Goal: Task Accomplishment & Management: Use online tool/utility

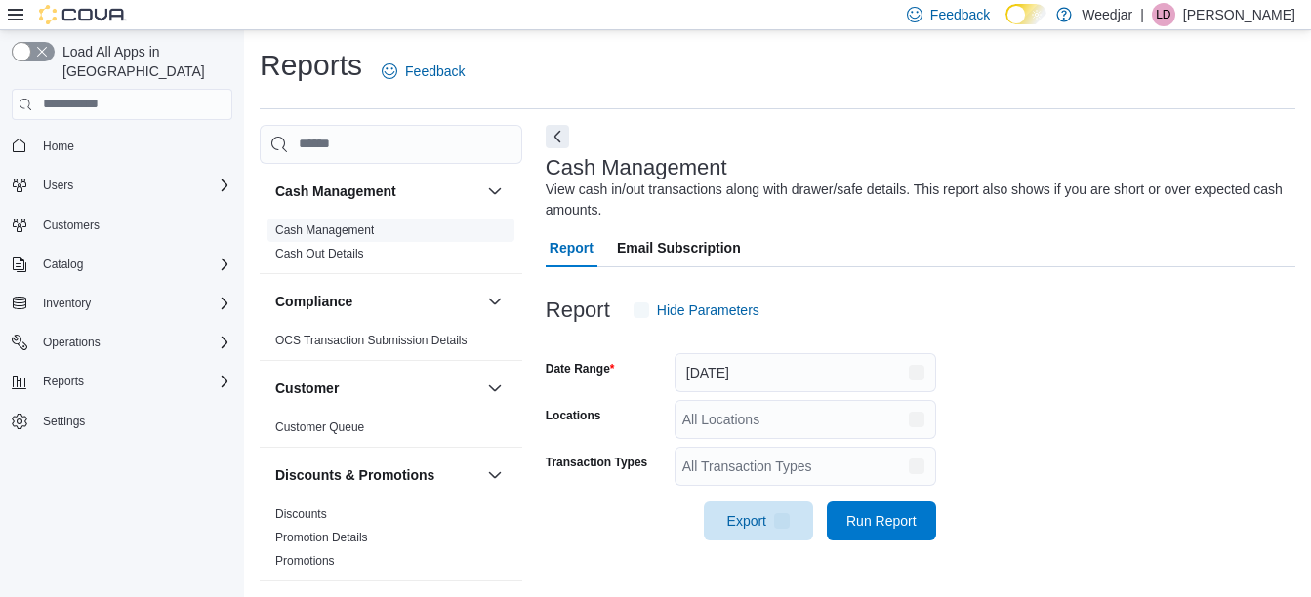
scroll to position [30, 0]
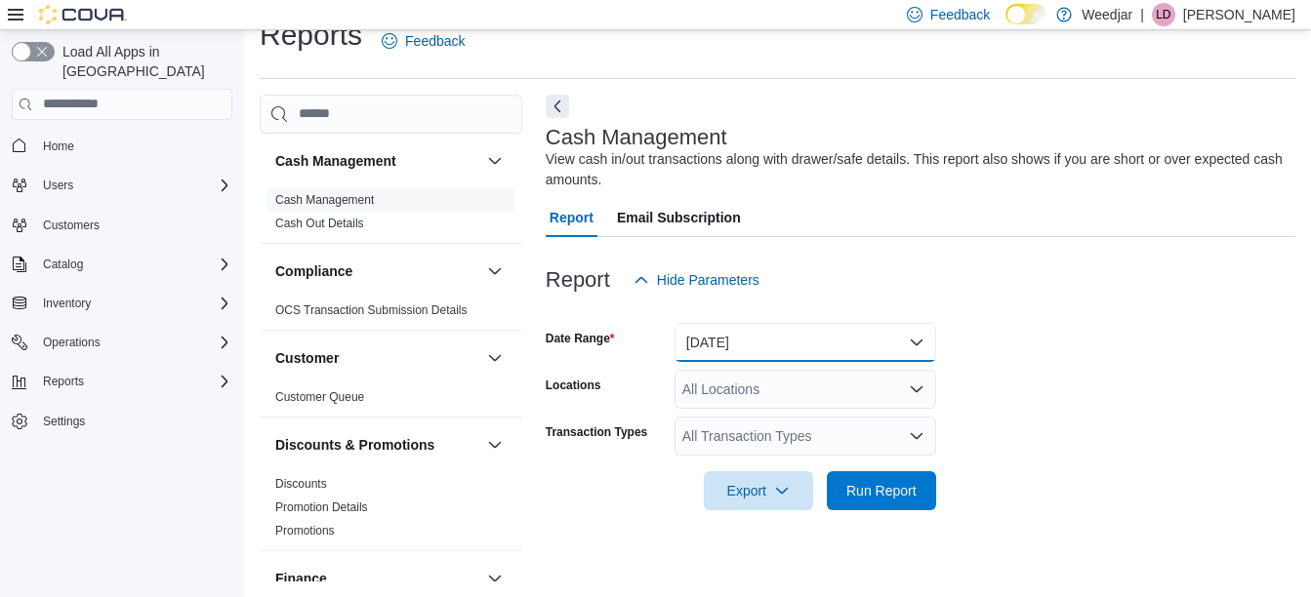
click at [708, 336] on button "Today" at bounding box center [806, 342] width 262 height 39
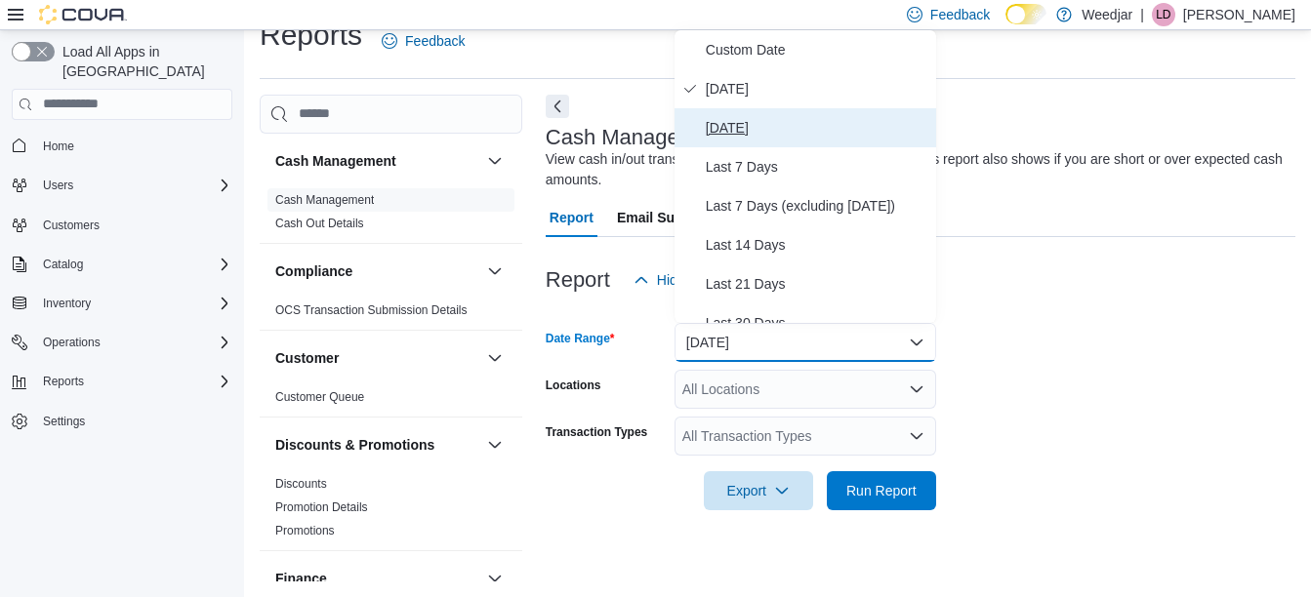
click at [729, 135] on span "Yesterday" at bounding box center [817, 127] width 223 height 23
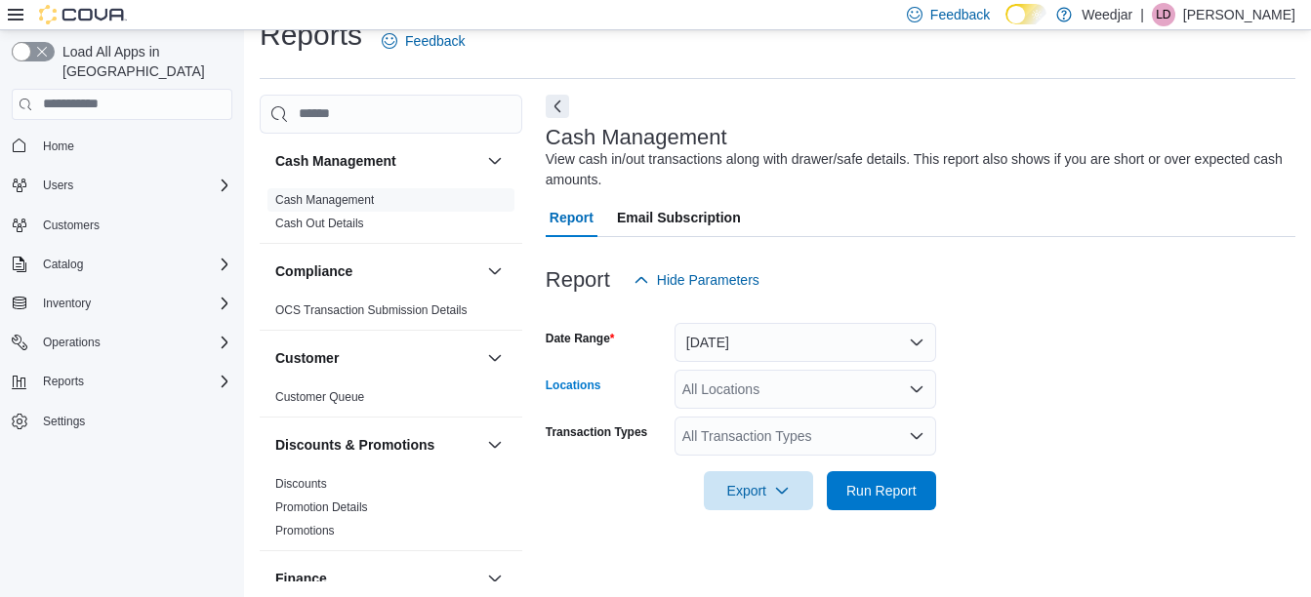
click at [716, 396] on div "All Locations" at bounding box center [806, 389] width 262 height 39
type input "***"
click at [750, 426] on span "[STREET_ADDRESS]" at bounding box center [784, 423] width 135 height 20
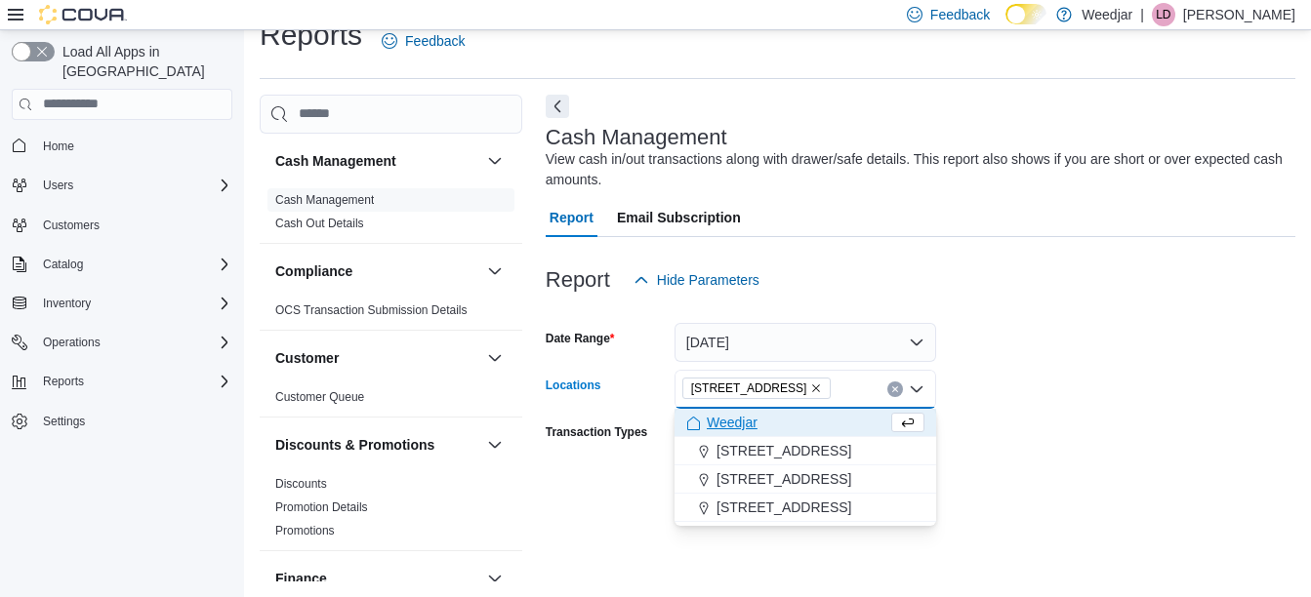
click at [1031, 449] on form "Date Range Yesterday Locations 809 Yonge St Combo box. Selected. 809 Yonge St. …" at bounding box center [921, 405] width 750 height 211
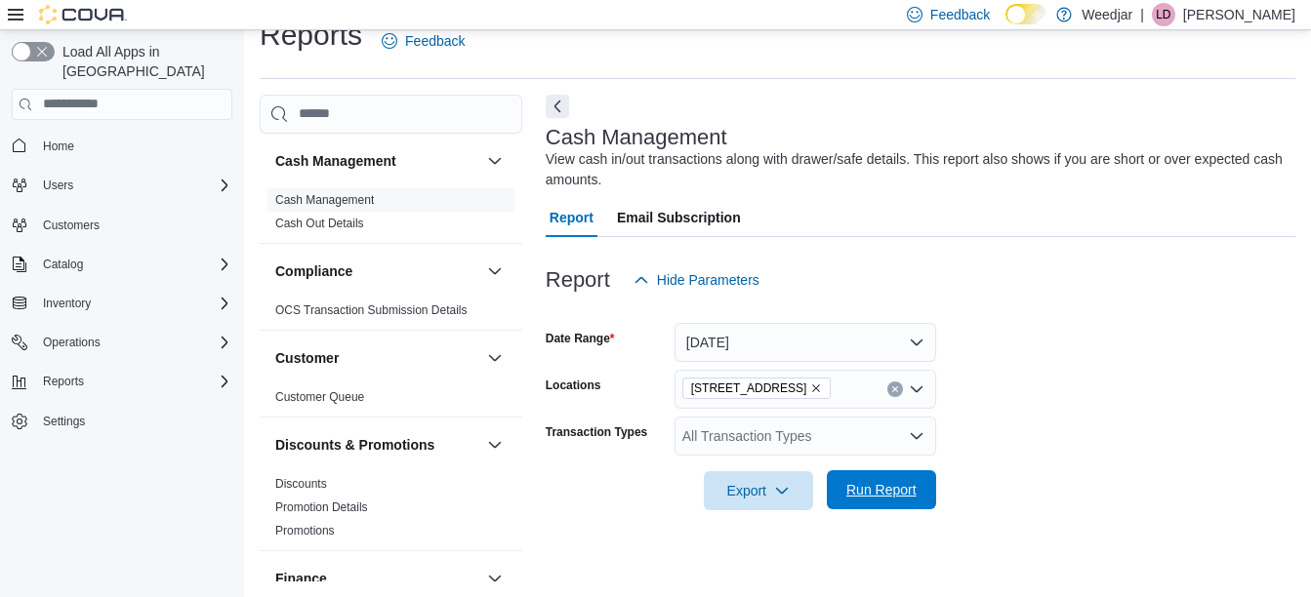
click at [880, 500] on span "Run Report" at bounding box center [882, 490] width 86 height 39
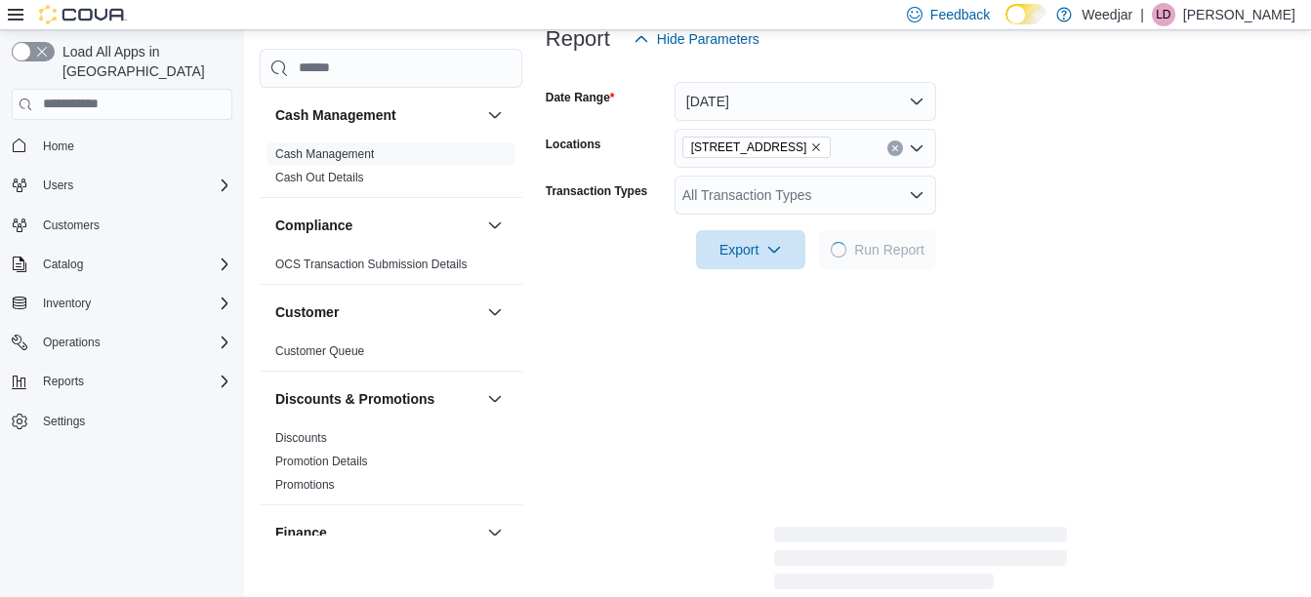
scroll to position [272, 0]
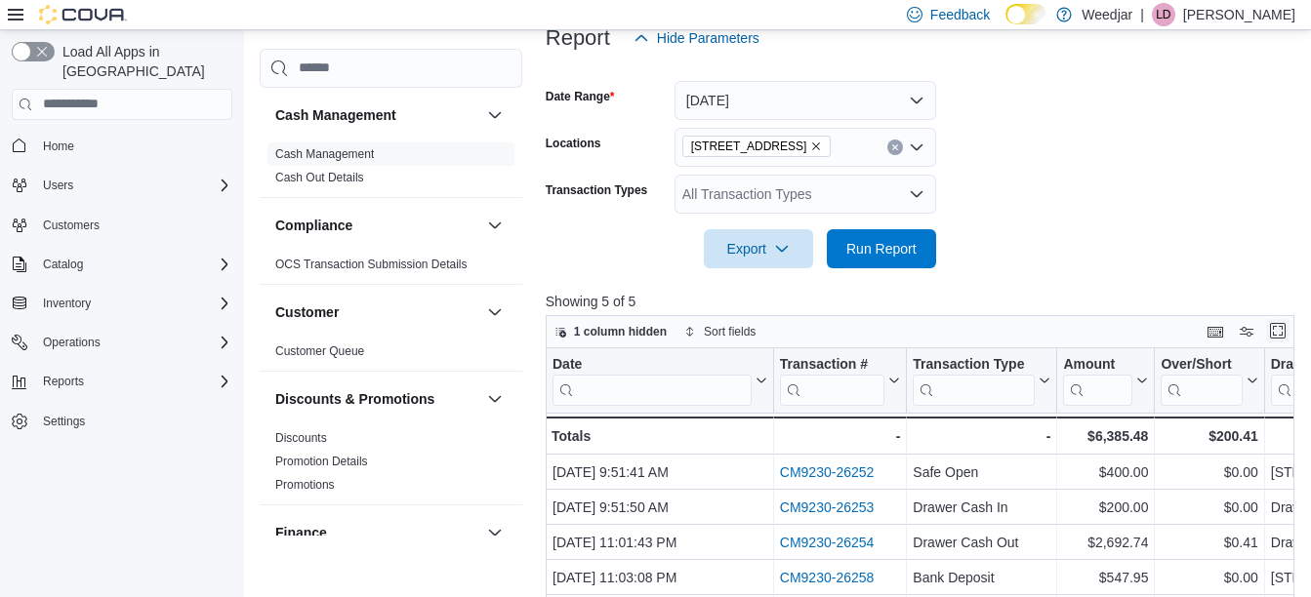
click at [1285, 331] on button "Enter fullscreen" at bounding box center [1277, 330] width 23 height 23
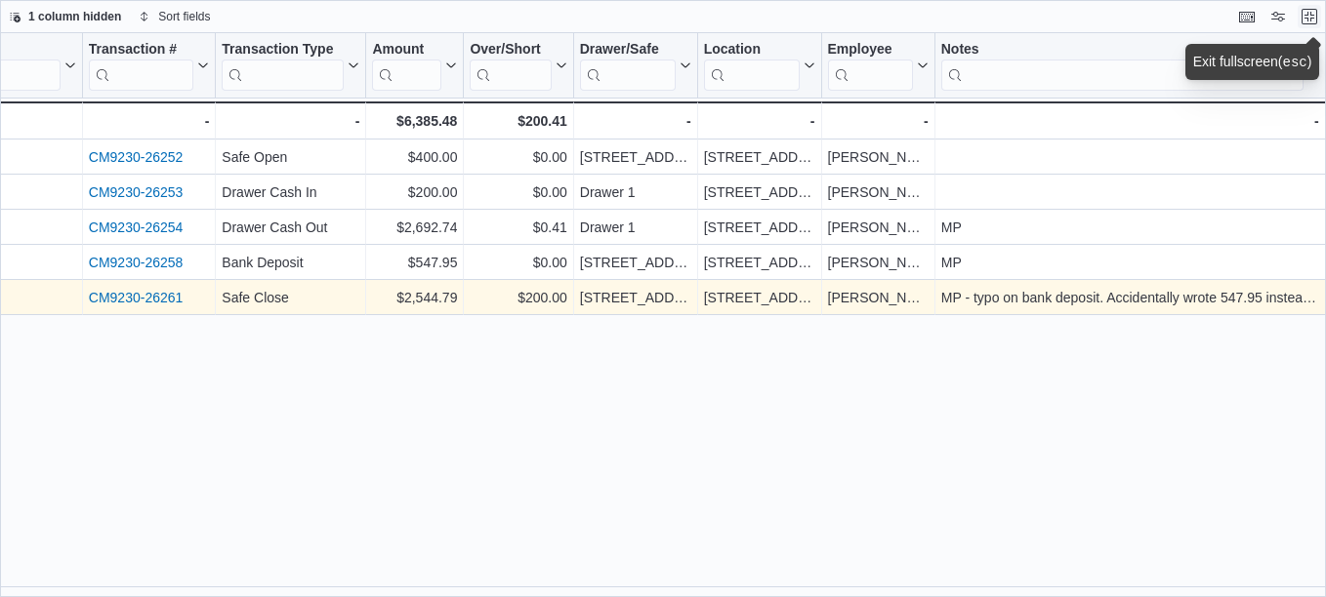
scroll to position [0, 0]
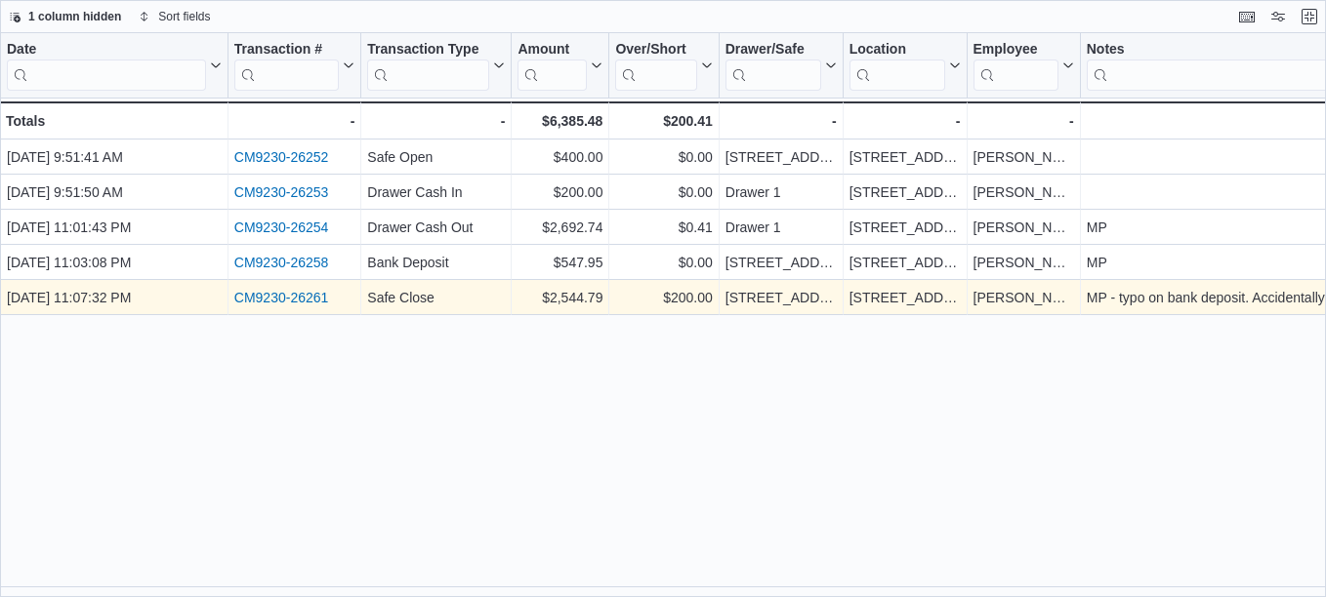
click at [322, 305] on link "CM9230-26261" at bounding box center [281, 298] width 95 height 16
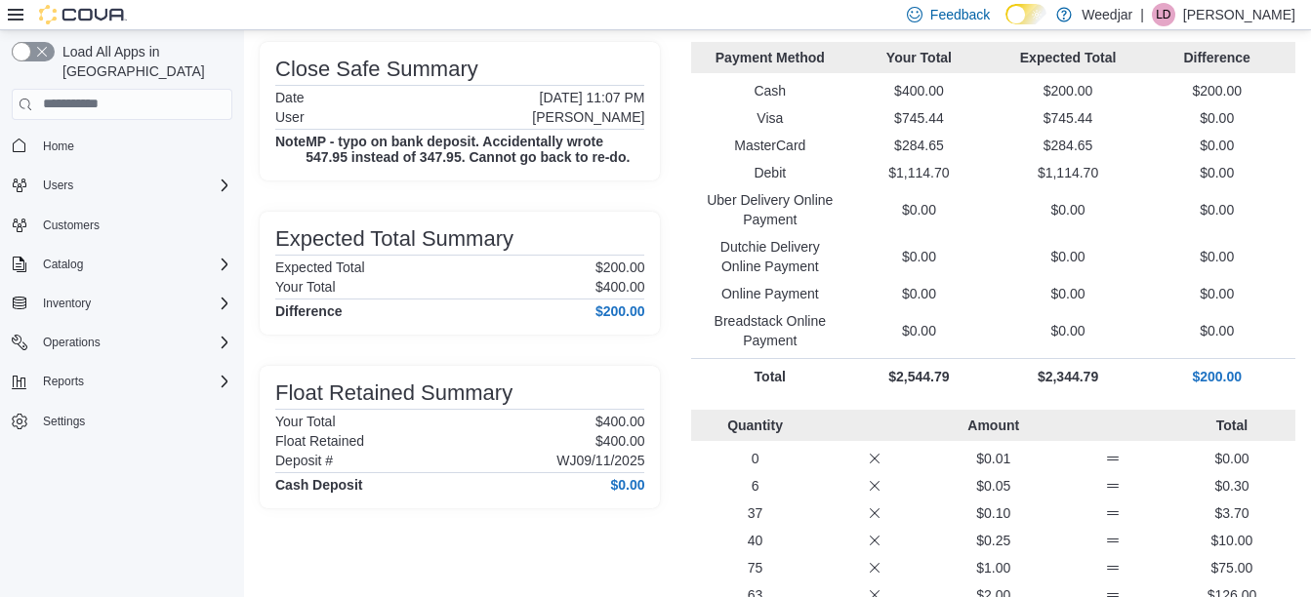
scroll to position [119, 0]
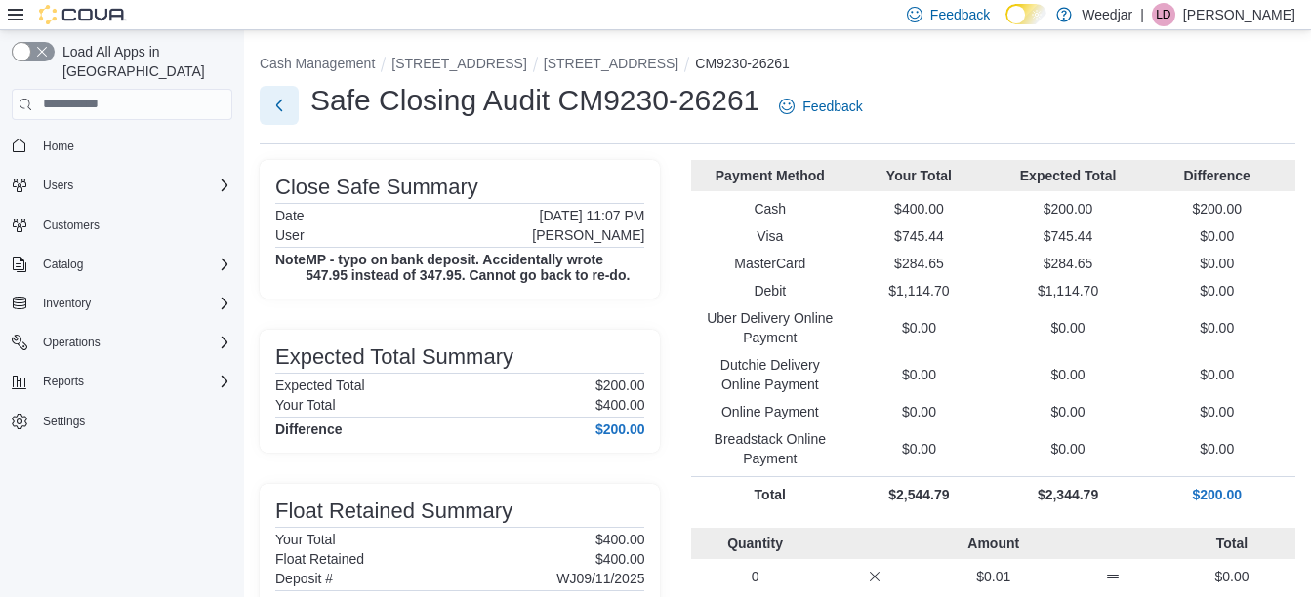
click at [276, 110] on button "Next" at bounding box center [279, 105] width 39 height 39
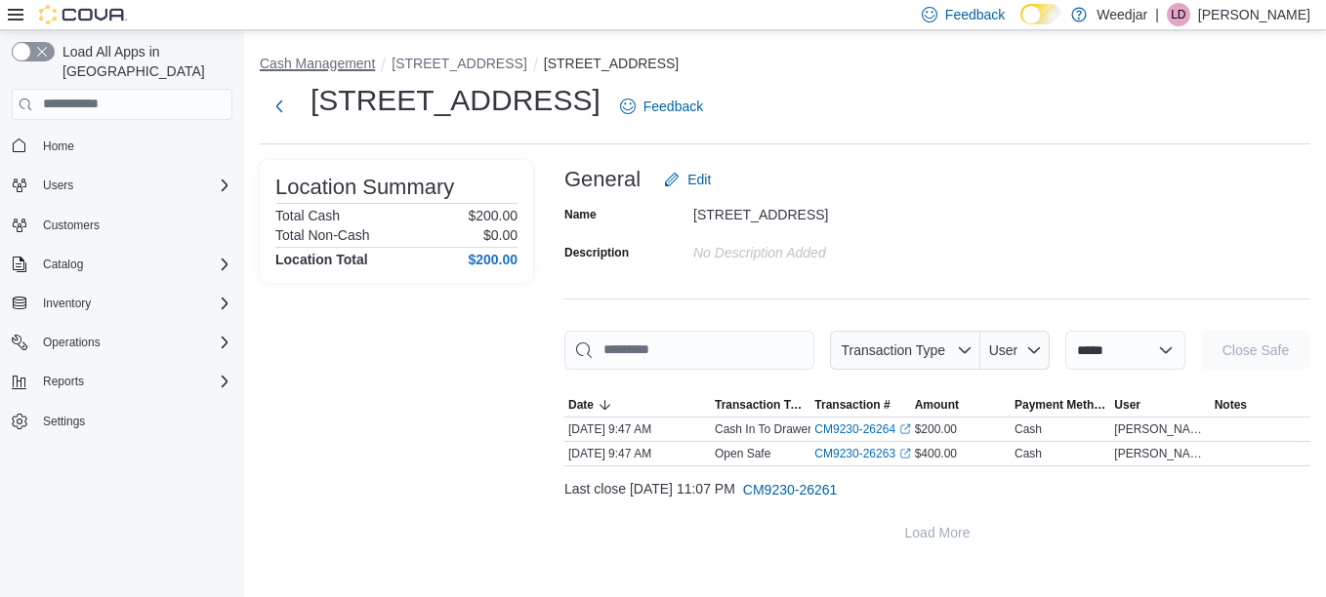
click at [335, 61] on button "Cash Management" at bounding box center [317, 64] width 115 height 16
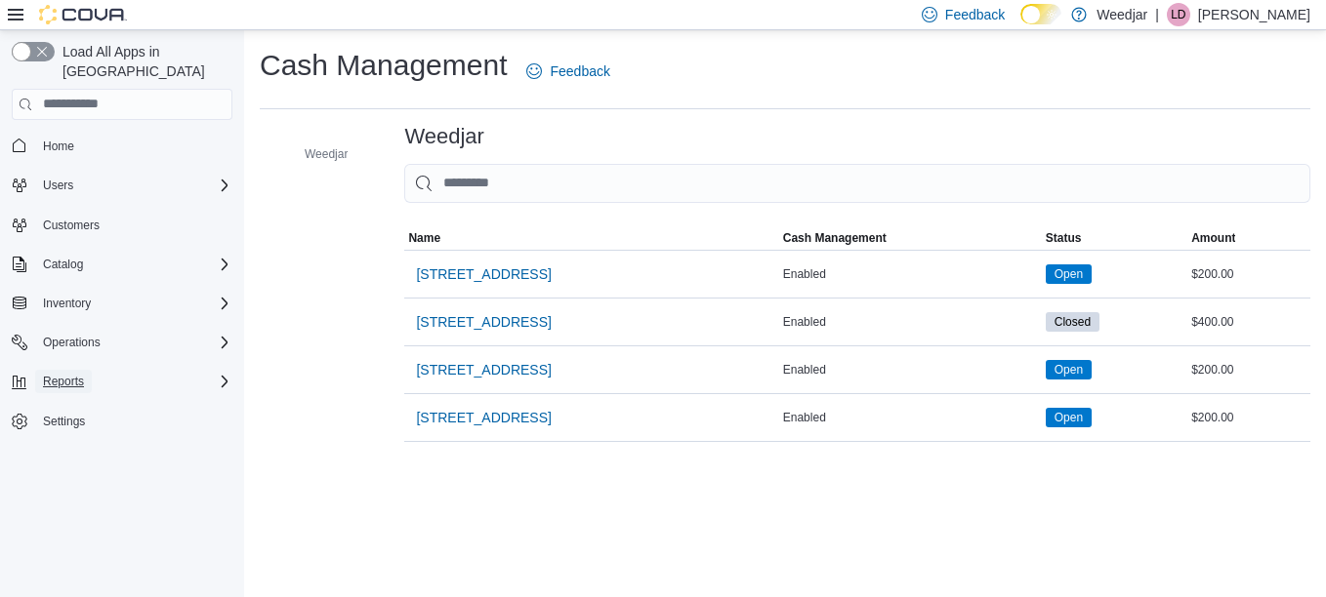
click at [62, 374] on span "Reports" at bounding box center [63, 382] width 41 height 16
click at [70, 452] on span "Reports" at bounding box center [55, 463] width 41 height 23
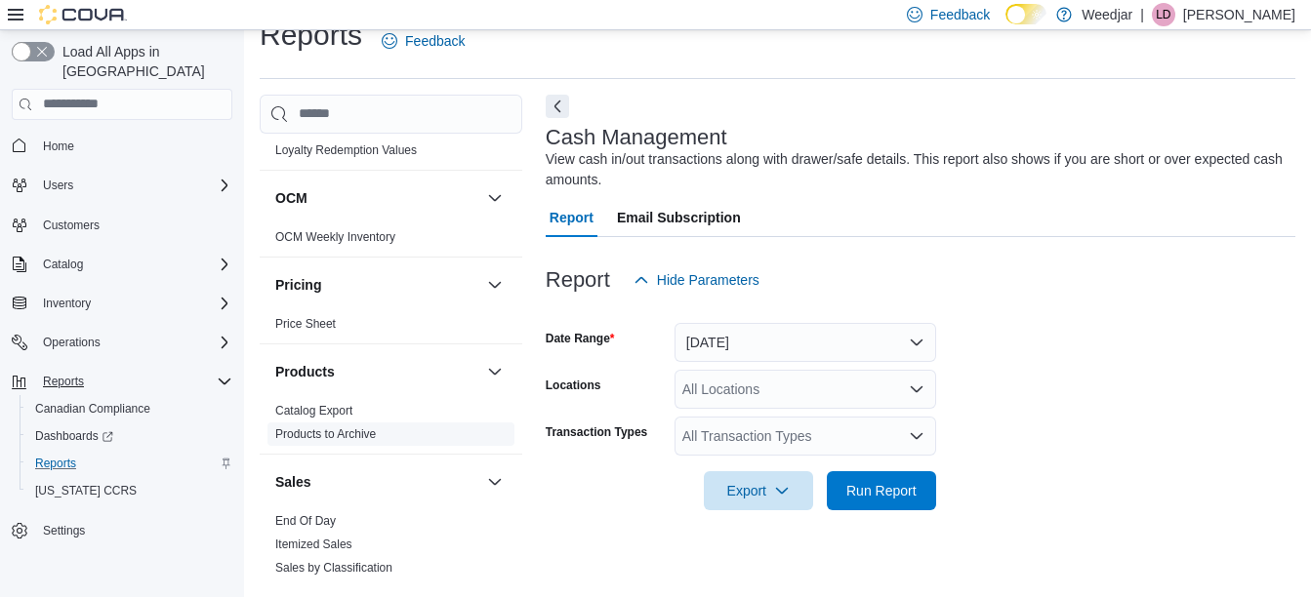
scroll to position [950, 0]
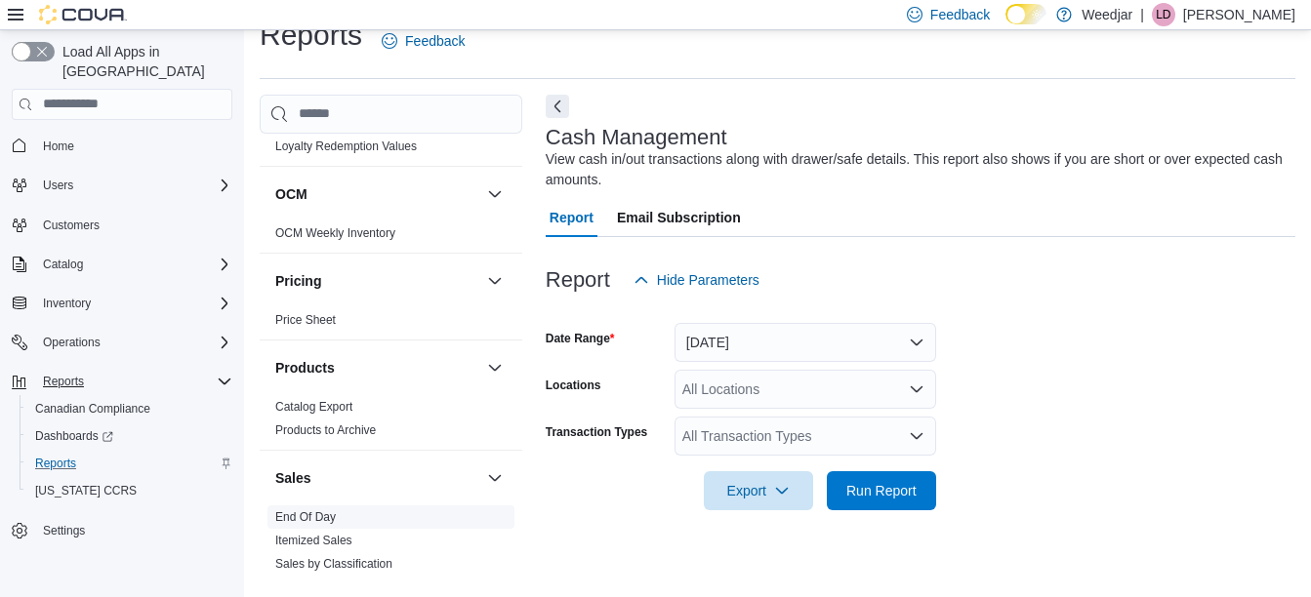
click at [309, 511] on link "End Of Day" at bounding box center [305, 518] width 61 height 14
